Goal: Information Seeking & Learning: Learn about a topic

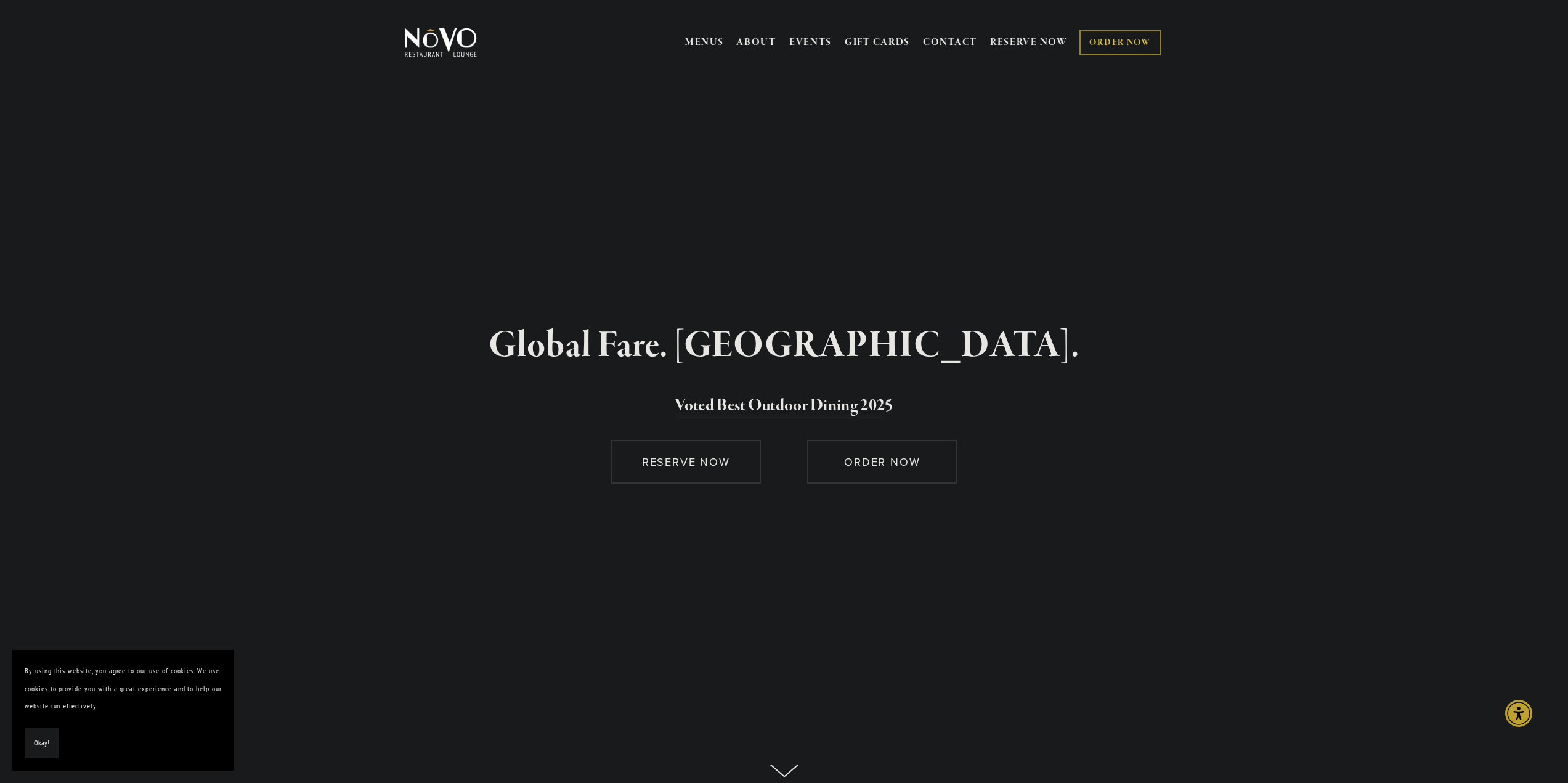
click at [692, 25] on nav "MENUS BRUNCH LUNCH LATE LUNCH DINNER KID'S DESSERT WINE COCKTAILS BEER SPIRITS …" at bounding box center [922, 43] width 481 height 42
click at [699, 41] on link "MENUS" at bounding box center [705, 42] width 39 height 13
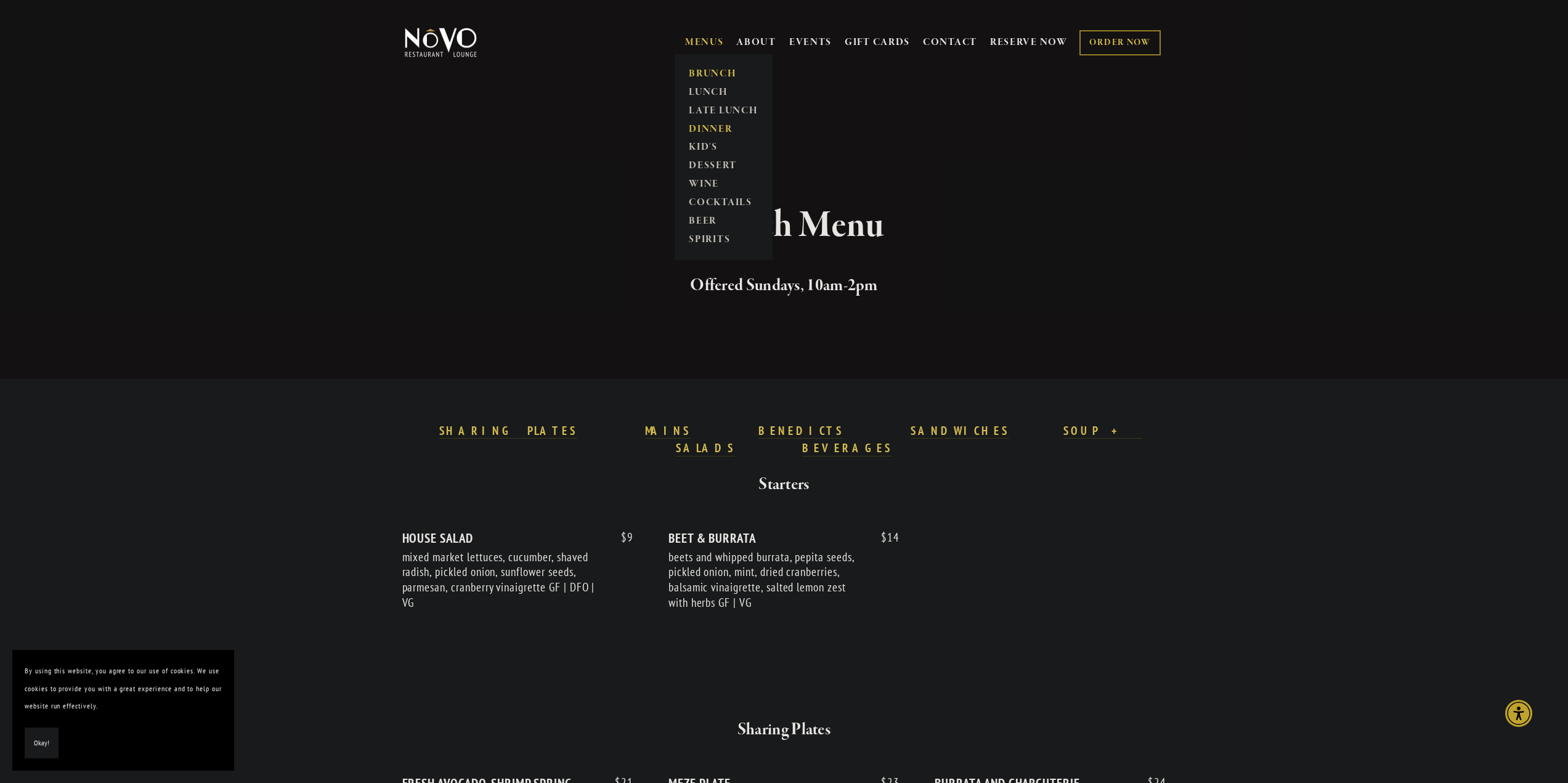
click at [705, 129] on link "DINNER" at bounding box center [723, 130] width 77 height 19
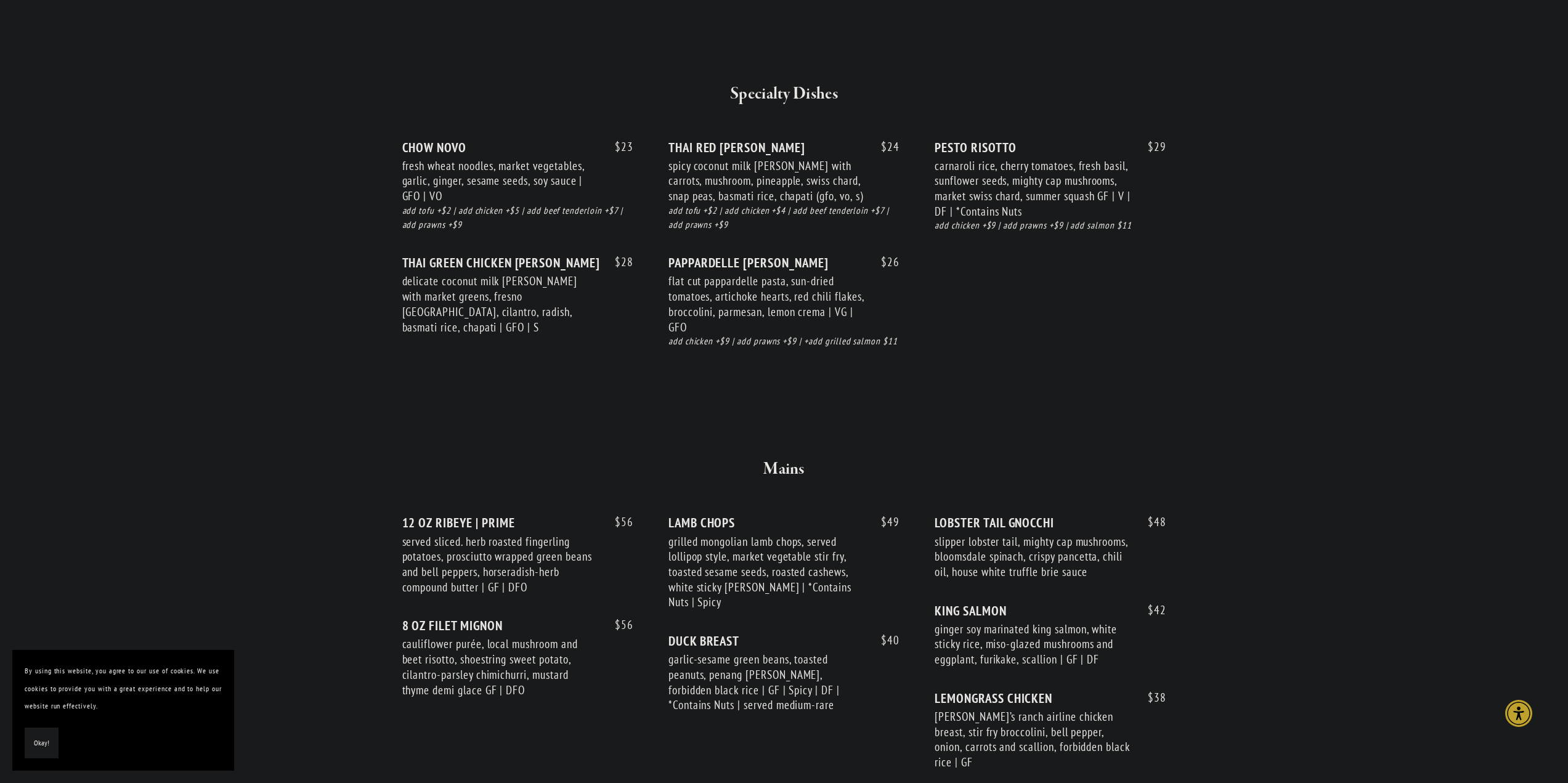
scroll to position [1726, 0]
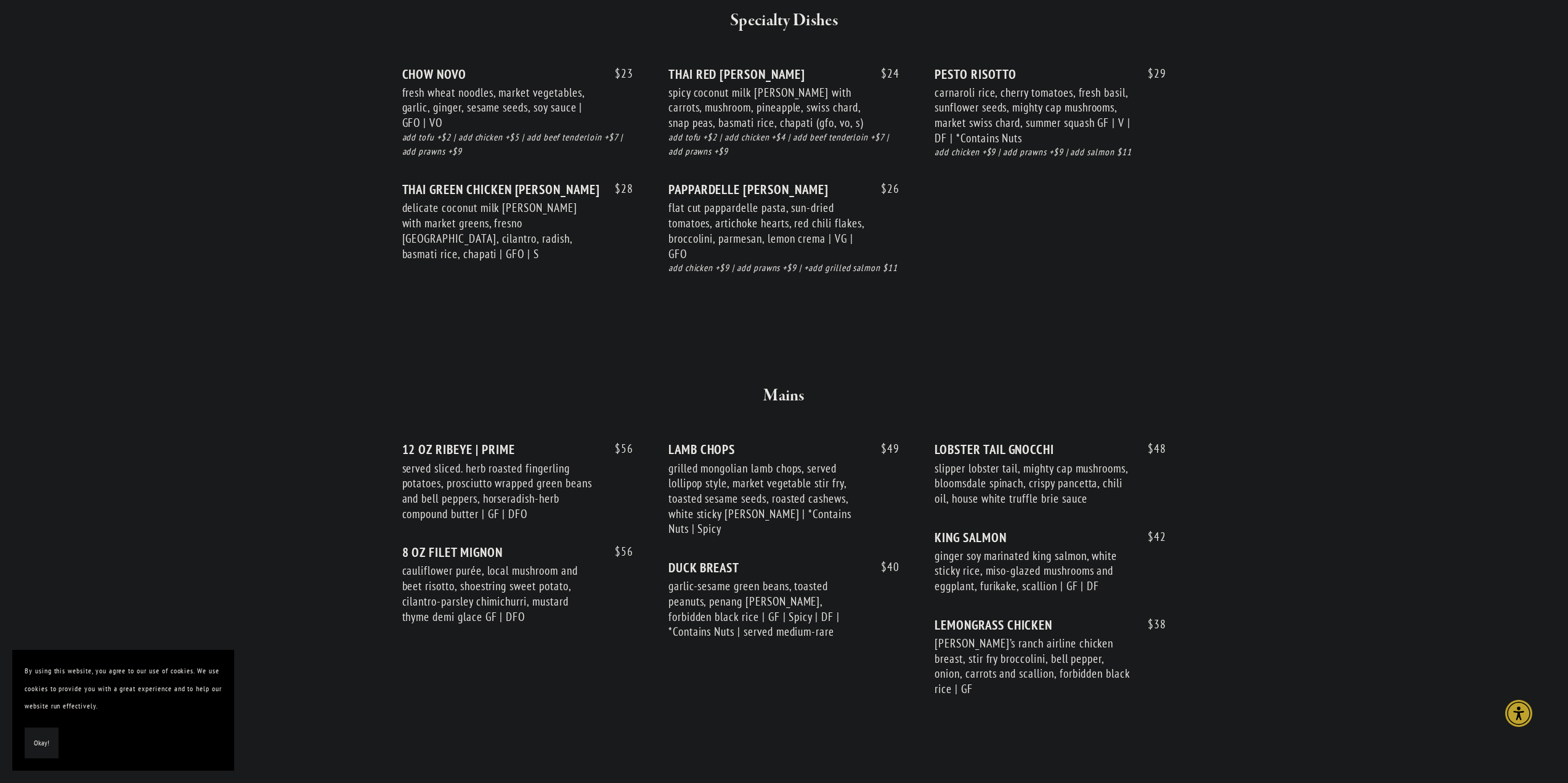
drag, startPoint x: 265, startPoint y: 266, endPoint x: 271, endPoint y: 278, distance: 13.4
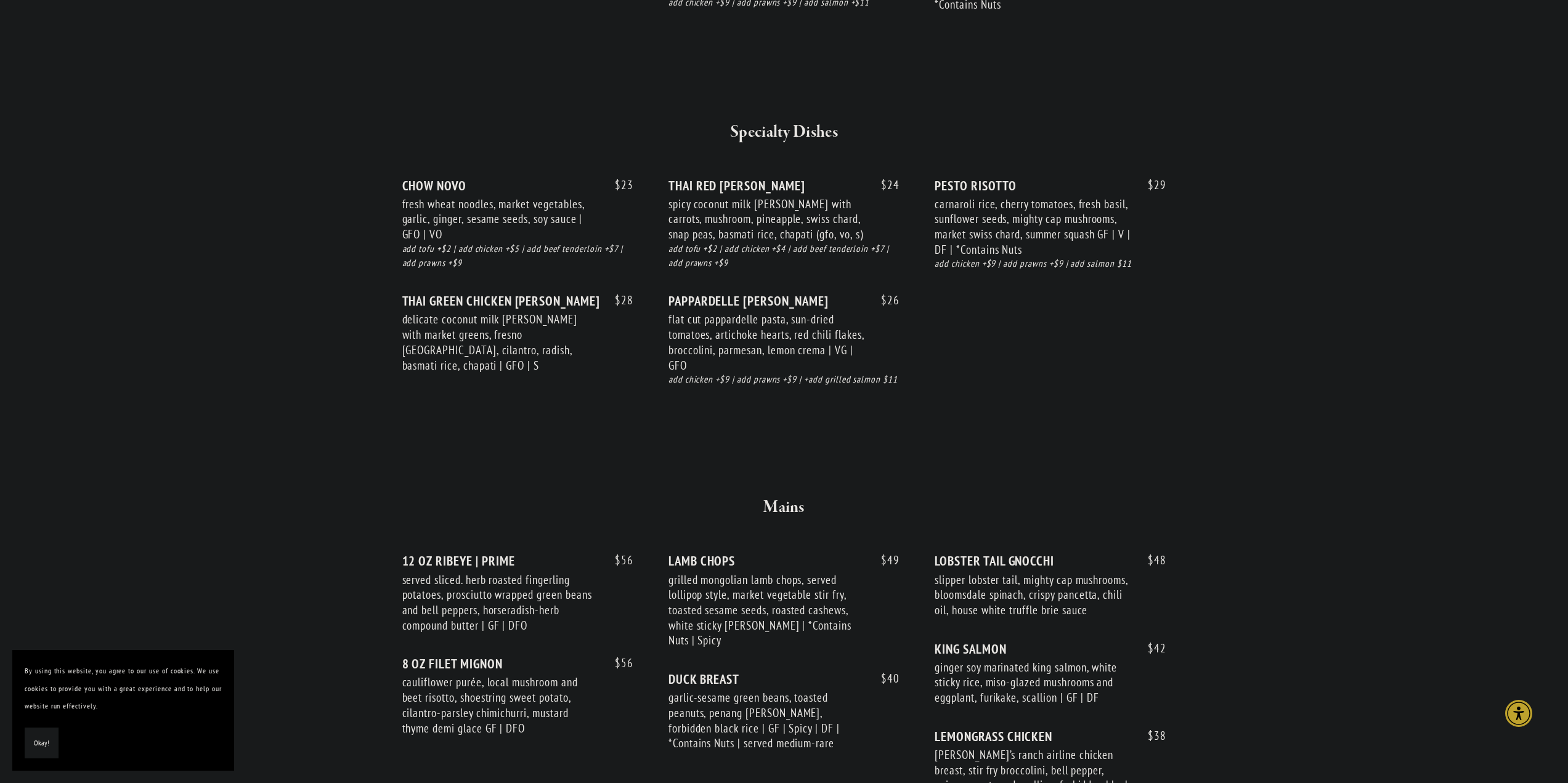
scroll to position [1664, 0]
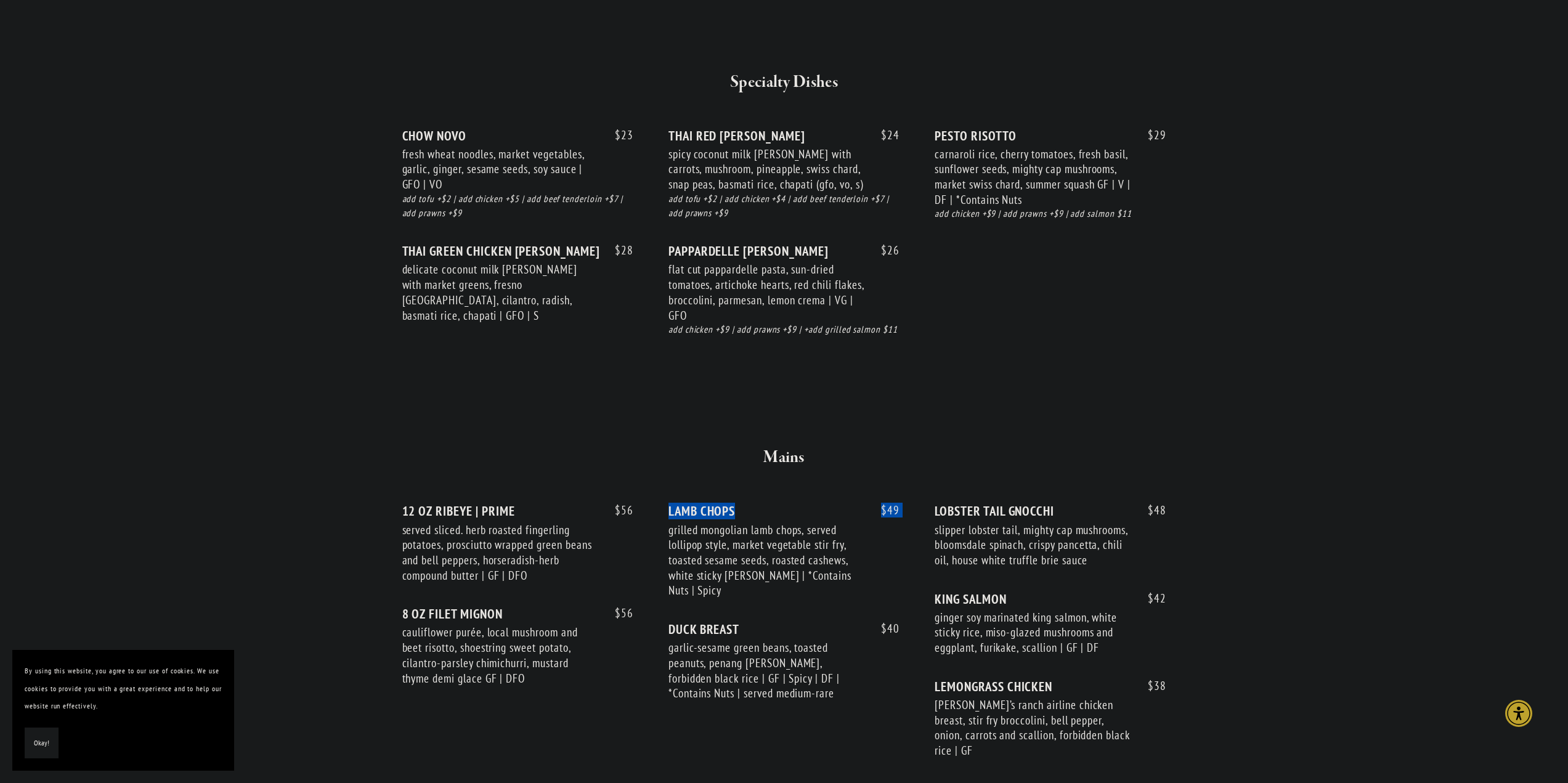
drag, startPoint x: 881, startPoint y: 511, endPoint x: 913, endPoint y: 510, distance: 32.0
click at [913, 510] on div "$ 56 12 OZ RIBEYE | PRIME served sliced. herb roasted fingerling potatoes, pros…" at bounding box center [784, 642] width 764 height 278
drag, startPoint x: 612, startPoint y: 511, endPoint x: 629, endPoint y: 508, distance: 17.3
click at [629, 508] on span "$ 56" at bounding box center [618, 511] width 30 height 14
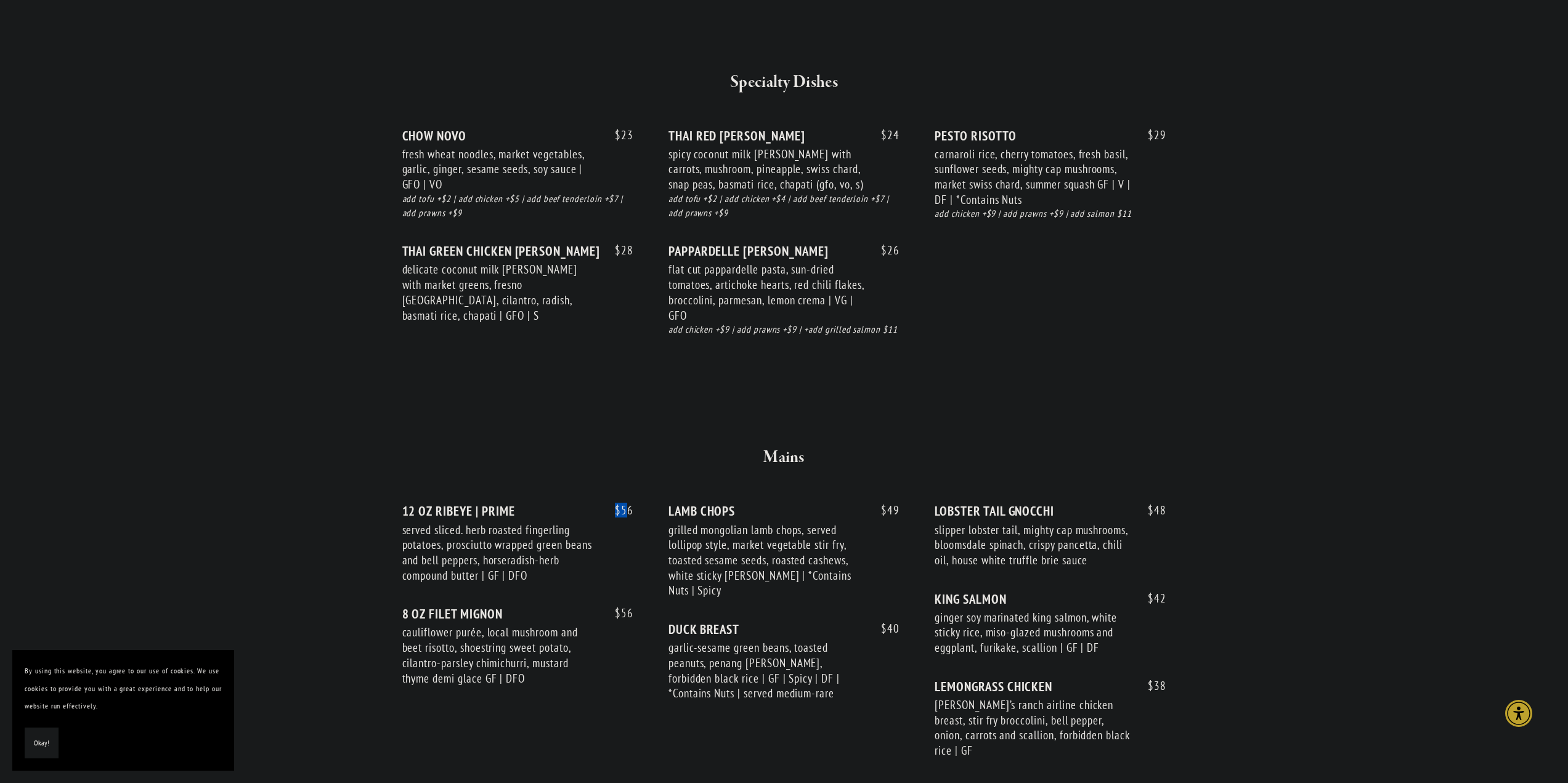
click at [627, 508] on span "$ 56" at bounding box center [618, 511] width 30 height 14
click at [352, 386] on section "SMALL BITES SHARING PLATES SOUPS & SALADS SPECIALTY DISHES MAINS BEVERAGES Smal…" at bounding box center [784, 26] width 888 height 2622
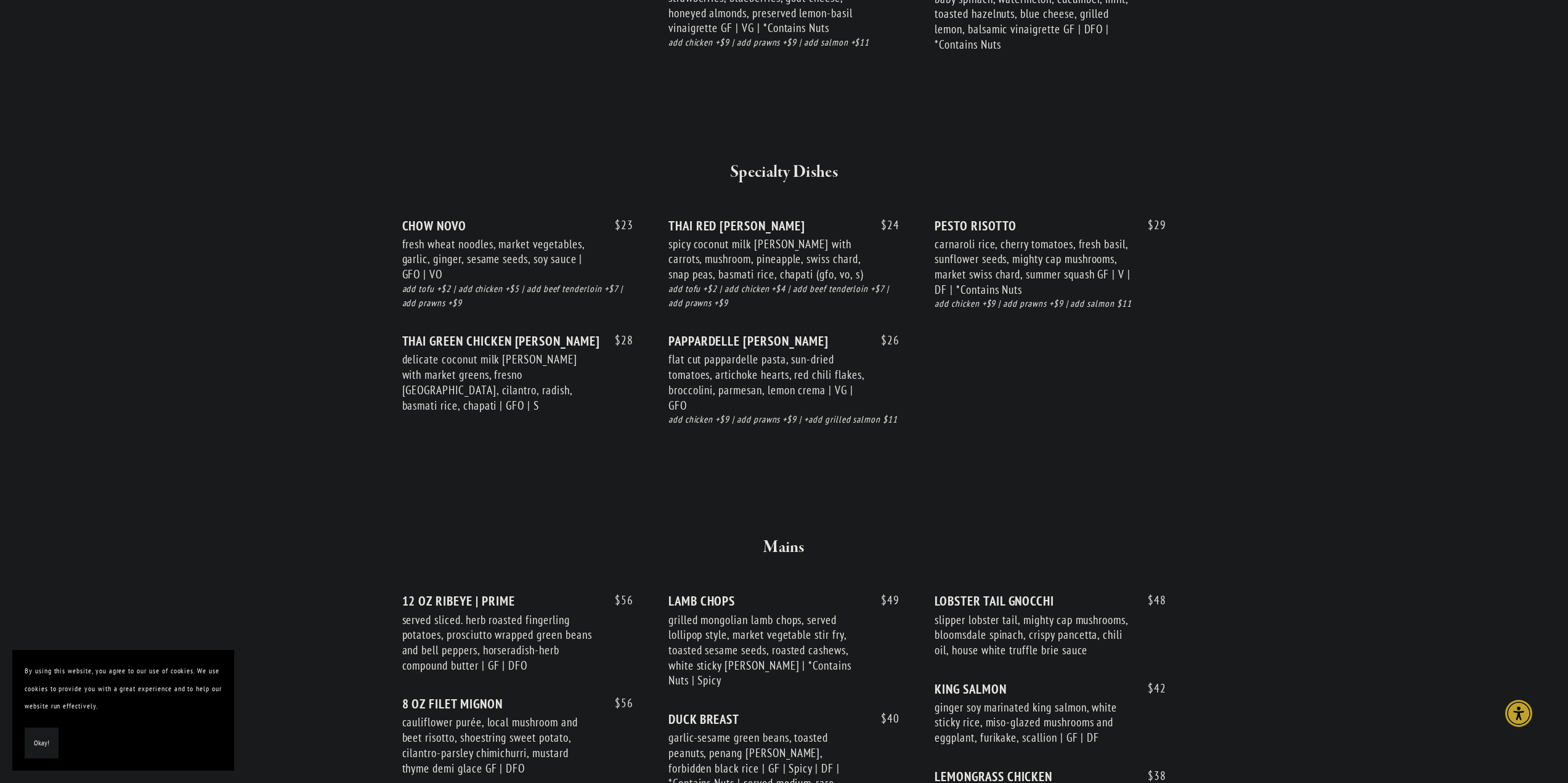
scroll to position [1233, 0]
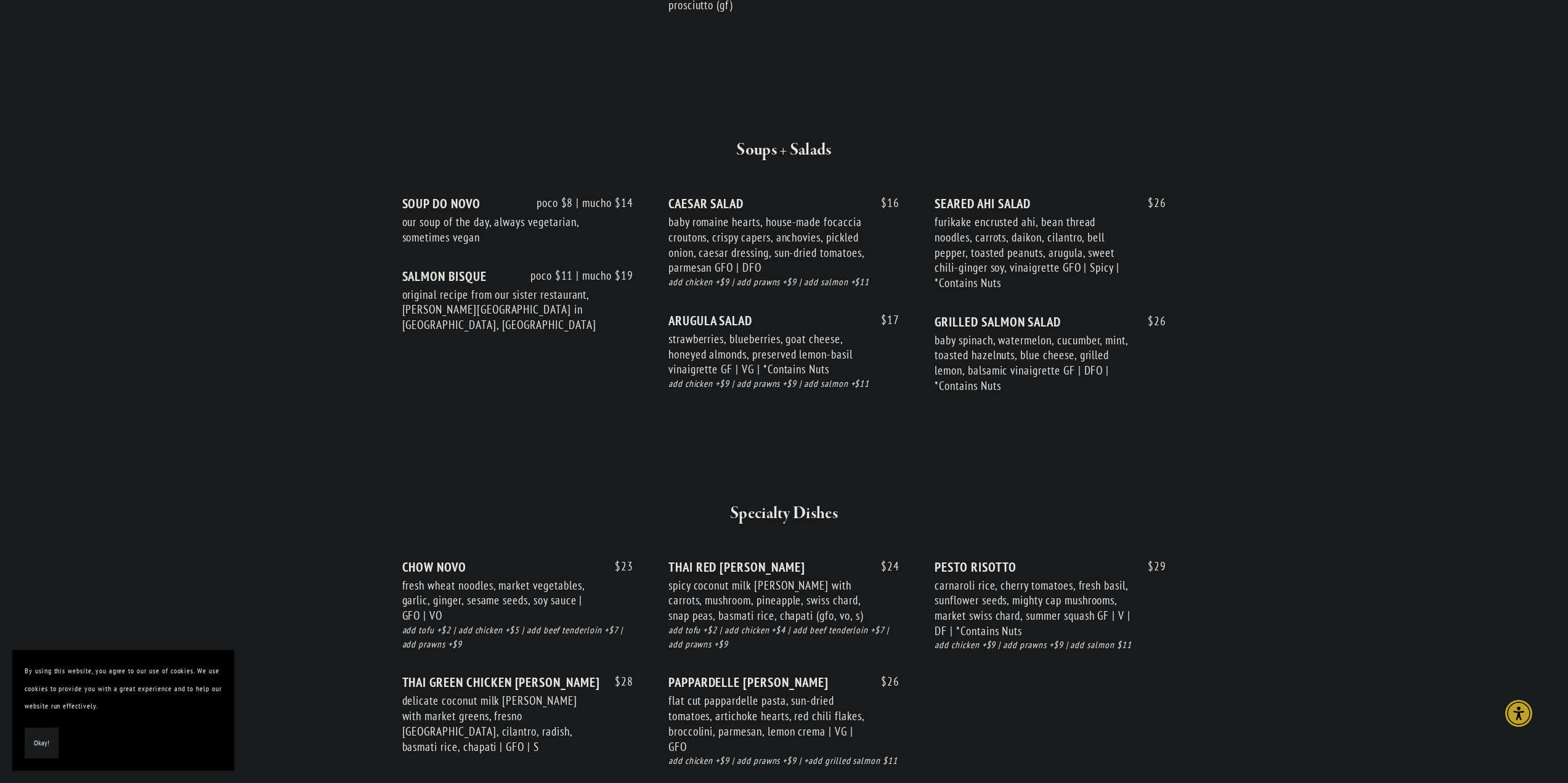
click at [31, 752] on button "Okay!" at bounding box center [41, 744] width 34 height 31
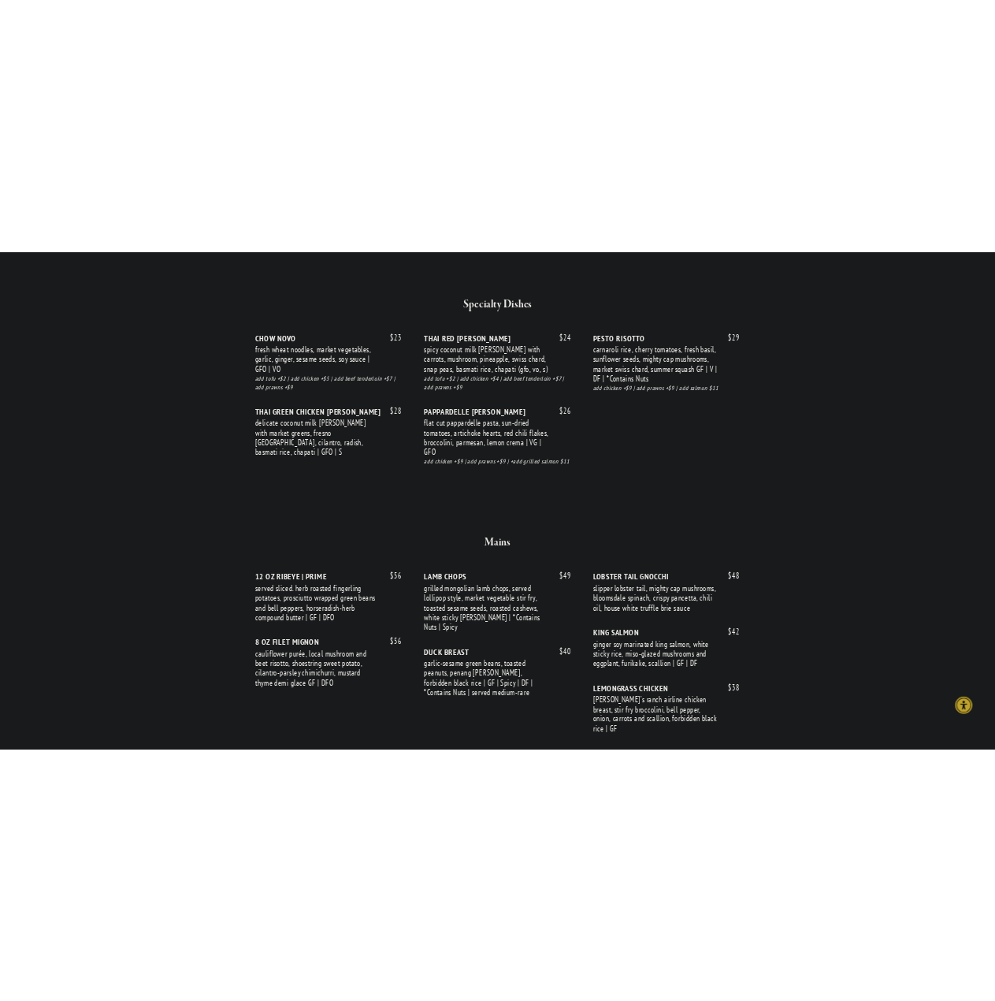
scroll to position [2337, 0]
